Goal: Task Accomplishment & Management: Use online tool/utility

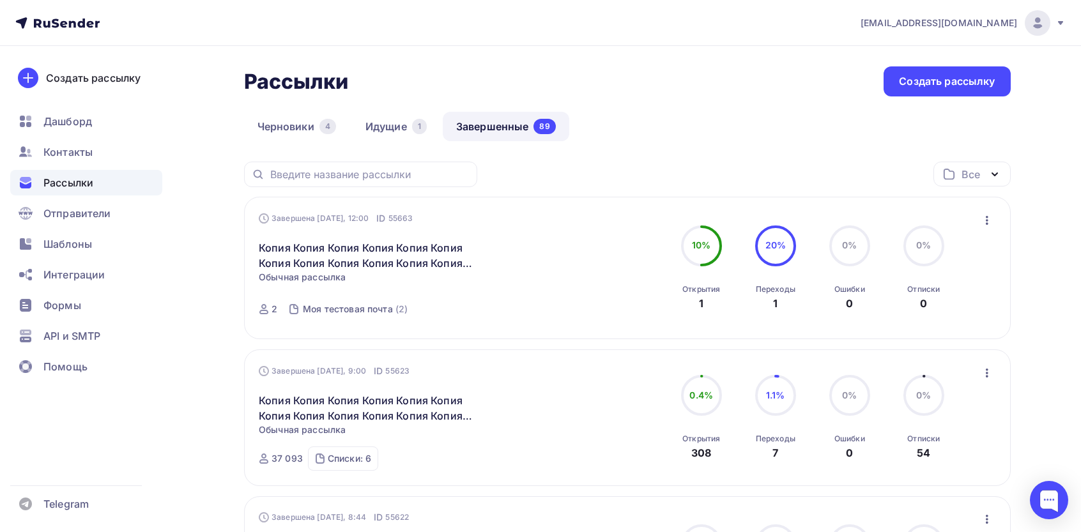
click at [988, 227] on icon "button" at bounding box center [986, 220] width 15 height 15
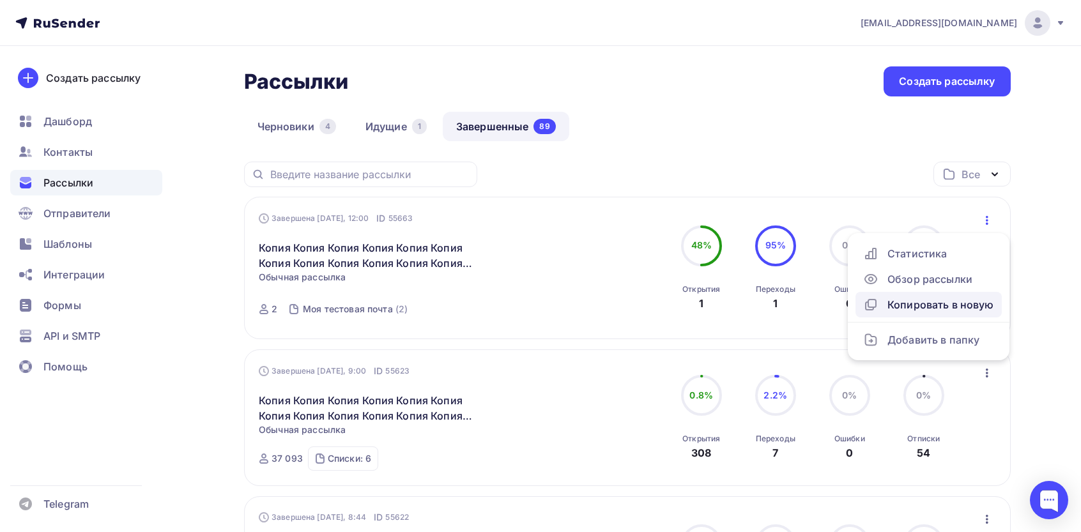
click at [920, 307] on div "Копировать в новую" at bounding box center [928, 304] width 131 height 15
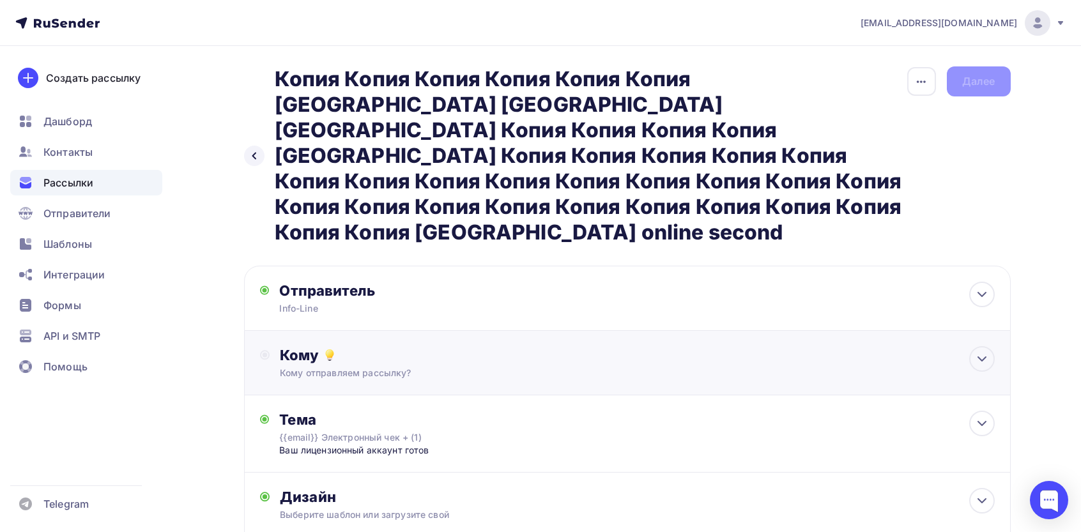
click at [367, 346] on div "Кому" at bounding box center [637, 355] width 714 height 18
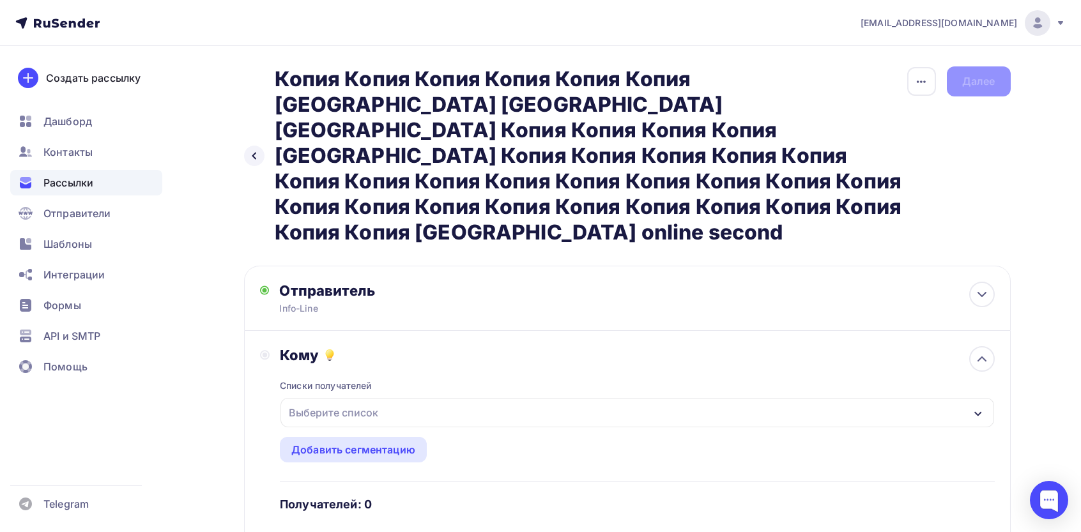
click at [326, 398] on div "Выберите список" at bounding box center [636, 412] width 713 height 29
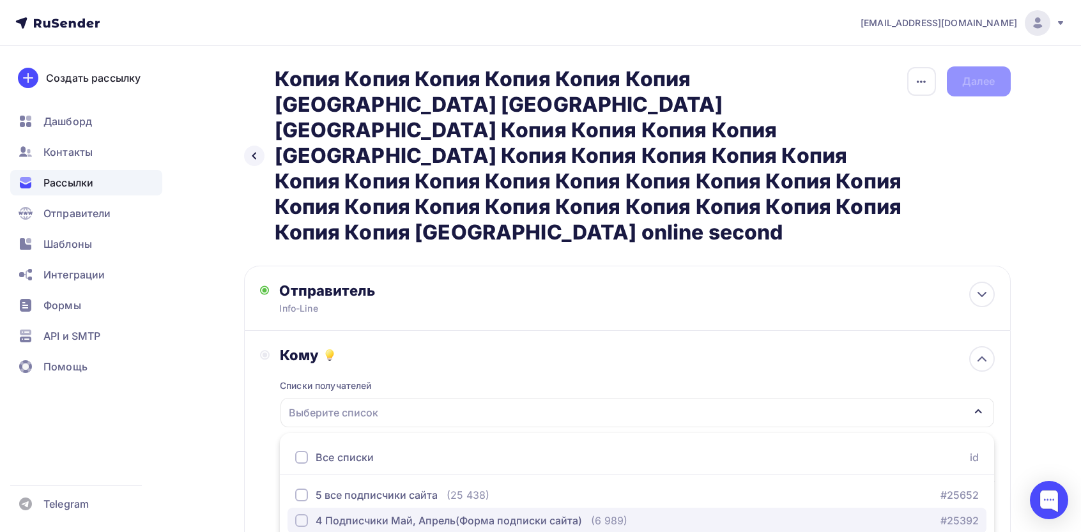
scroll to position [107, 0]
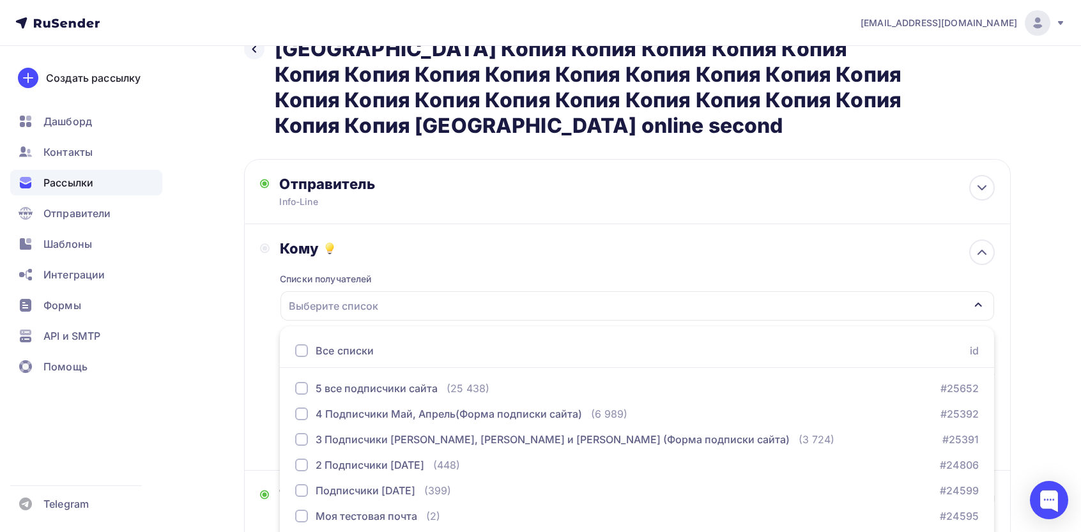
click at [327, 343] on div "Все списки" at bounding box center [345, 350] width 58 height 15
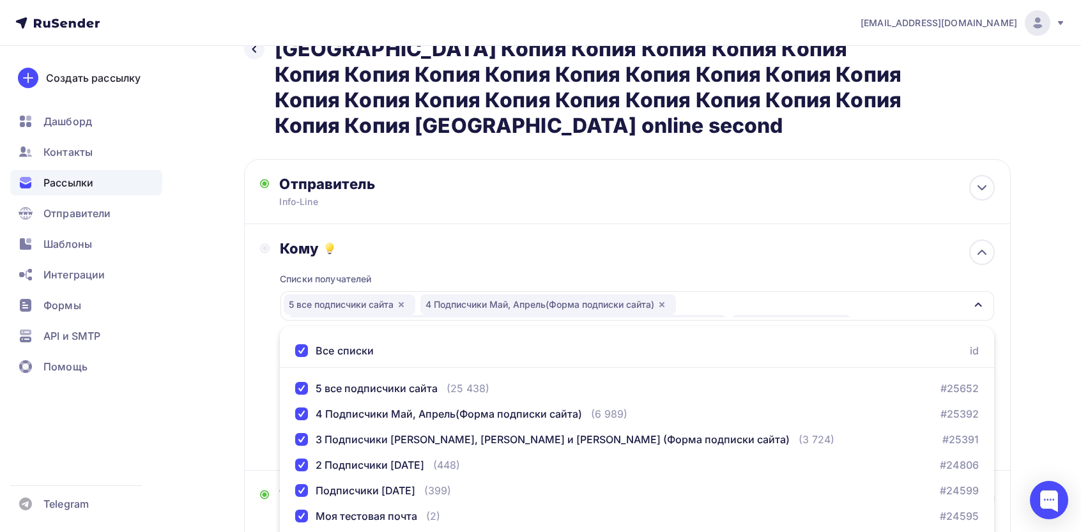
click at [237, 299] on div "Назад Копия Копия Копия Копия Копия Копия Копия [GEOGRAPHIC_DATA] Копия Копия К…" at bounding box center [540, 349] width 1047 height 820
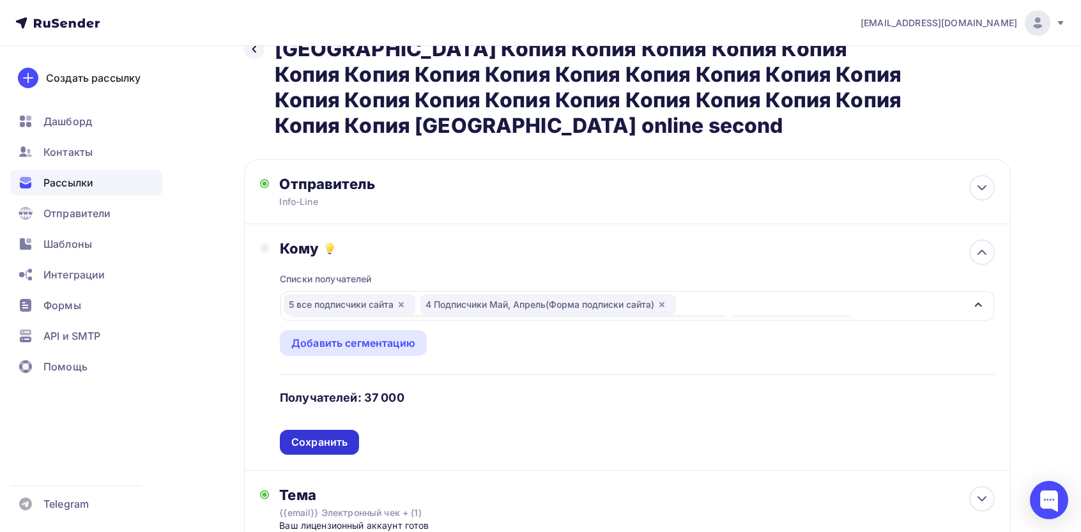
click at [326, 430] on div "Сохранить" at bounding box center [319, 442] width 79 height 25
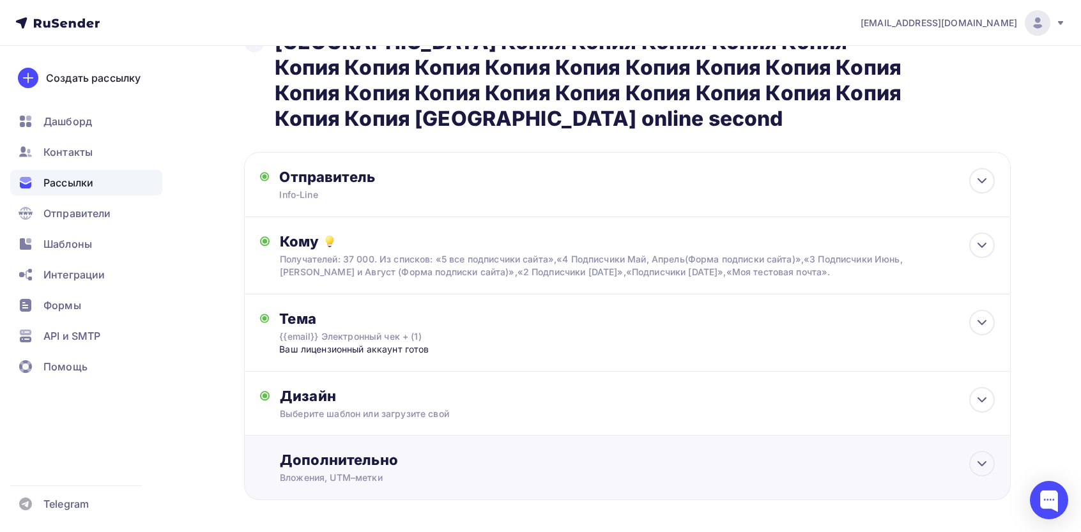
scroll to position [0, 0]
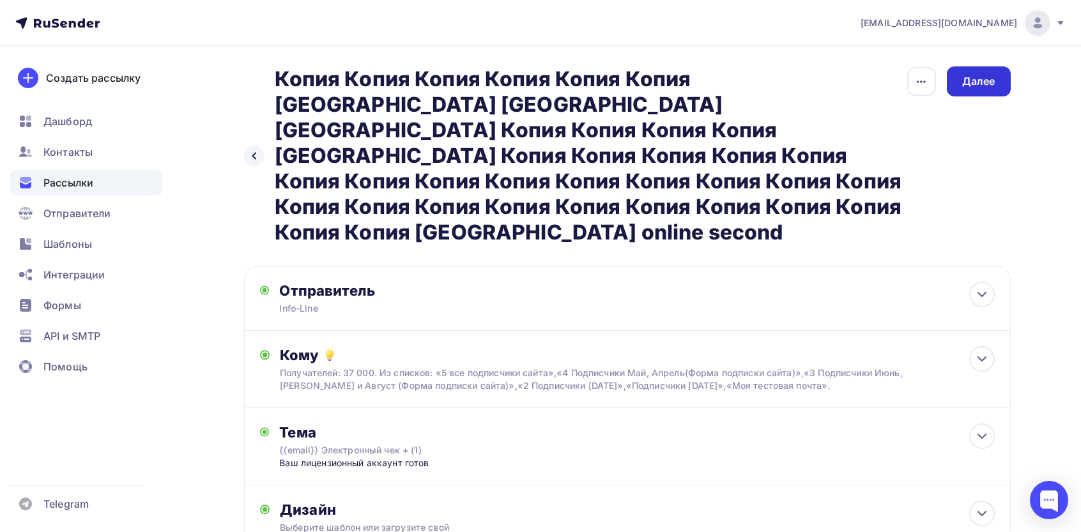
click at [1003, 84] on div "Далее" at bounding box center [979, 81] width 64 height 30
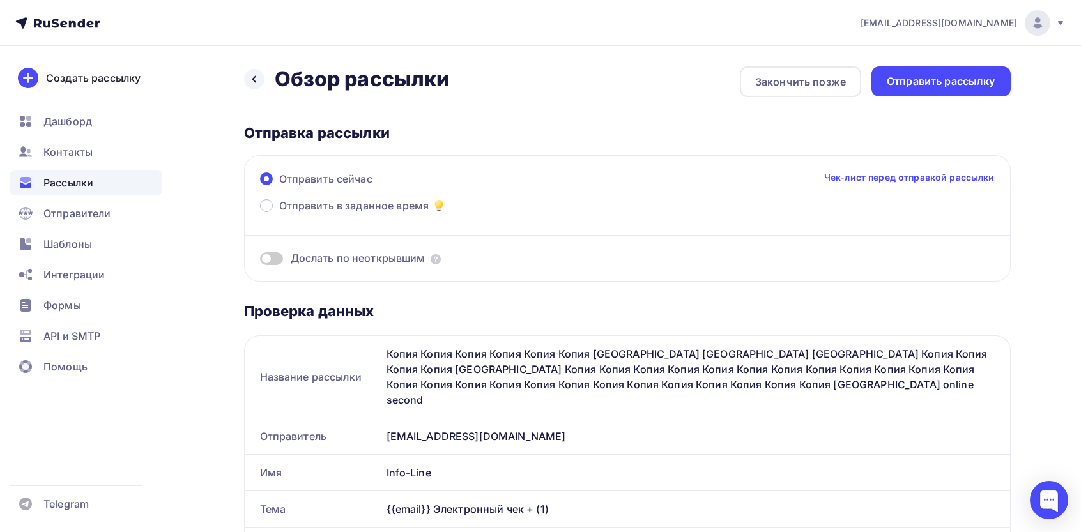
click at [958, 70] on div "Отправить рассылку" at bounding box center [940, 81] width 139 height 30
